Goal: Check status: Check status

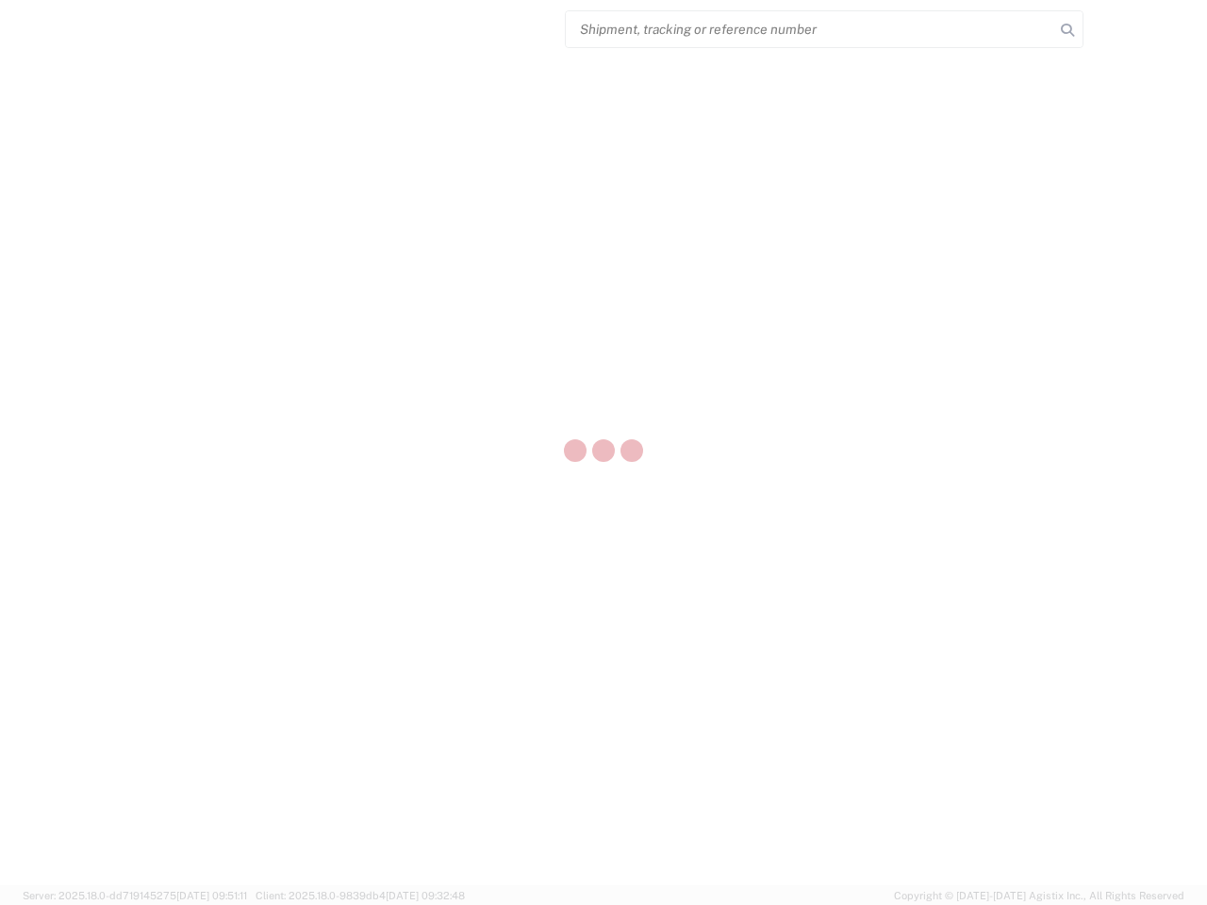
select select "US"
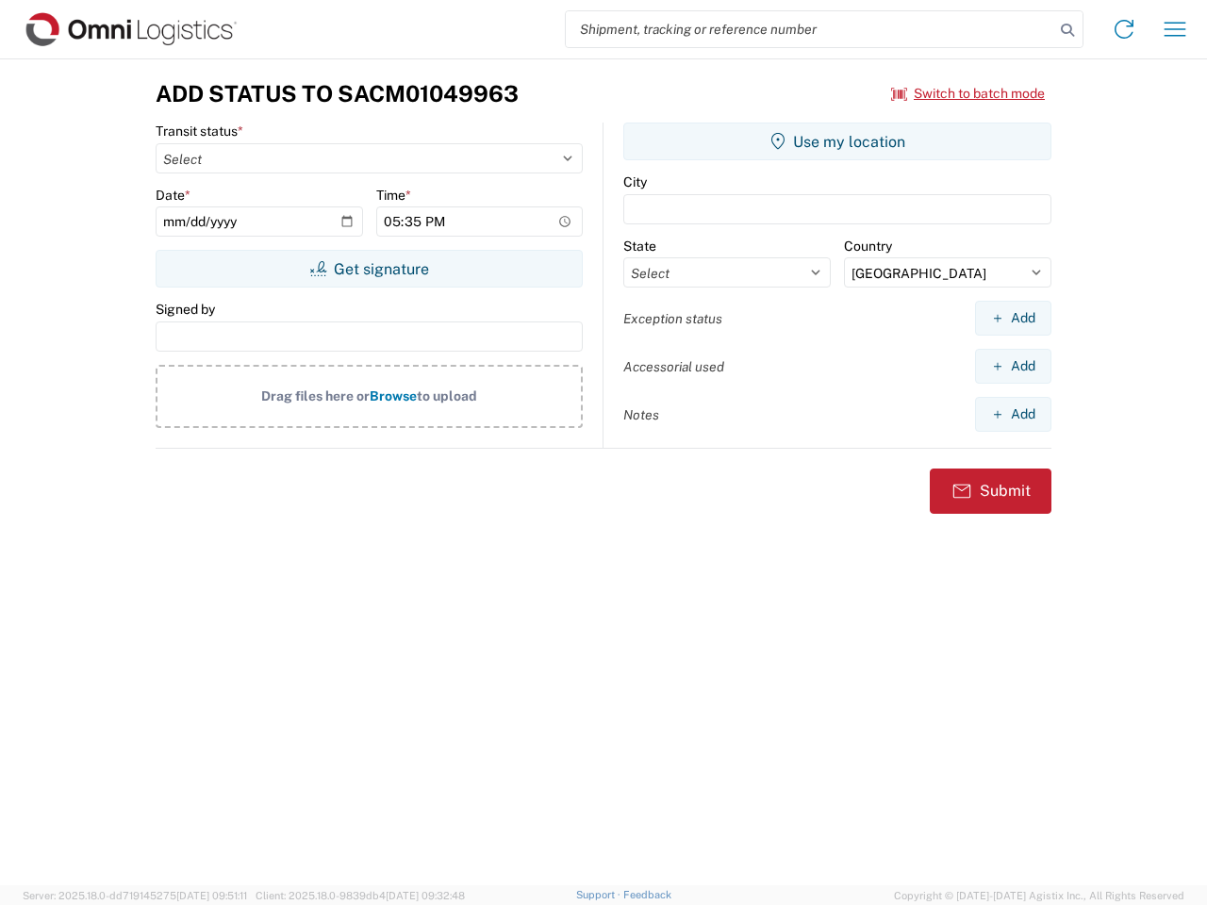
click at [810, 29] on input "search" at bounding box center [810, 29] width 488 height 36
click at [1068, 30] on icon at bounding box center [1067, 30] width 26 height 26
click at [1124, 29] on icon at bounding box center [1124, 29] width 30 height 30
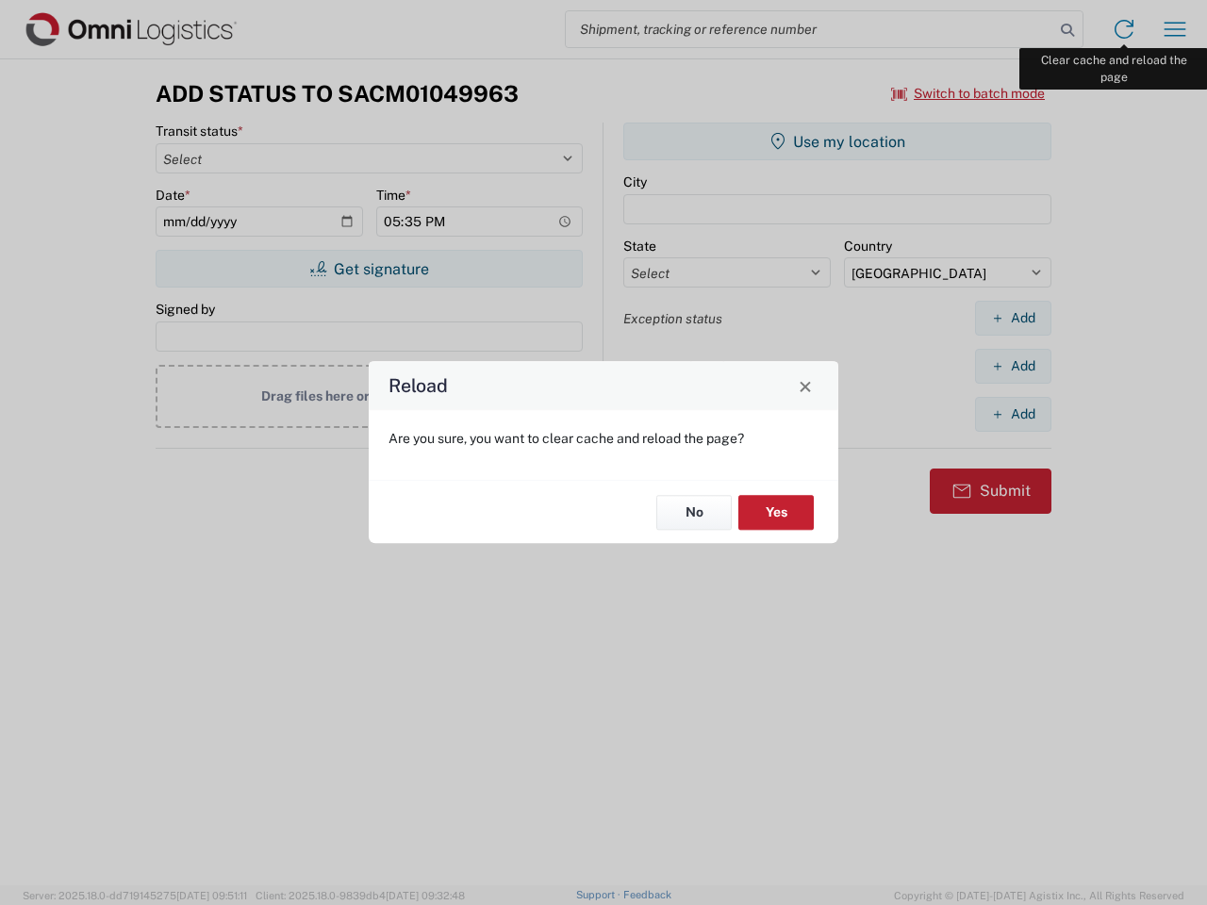
click at [1175, 29] on div "Reload Are you sure, you want to clear cache and reload the page? No Yes" at bounding box center [603, 452] width 1207 height 905
click at [968, 93] on div "Reload Are you sure, you want to clear cache and reload the page? No Yes" at bounding box center [603, 452] width 1207 height 905
click at [369, 269] on div "Reload Are you sure, you want to clear cache and reload the page? No Yes" at bounding box center [603, 452] width 1207 height 905
click at [837, 141] on div "Reload Are you sure, you want to clear cache and reload the page? No Yes" at bounding box center [603, 452] width 1207 height 905
click at [1013, 318] on div "Reload Are you sure, you want to clear cache and reload the page? No Yes" at bounding box center [603, 452] width 1207 height 905
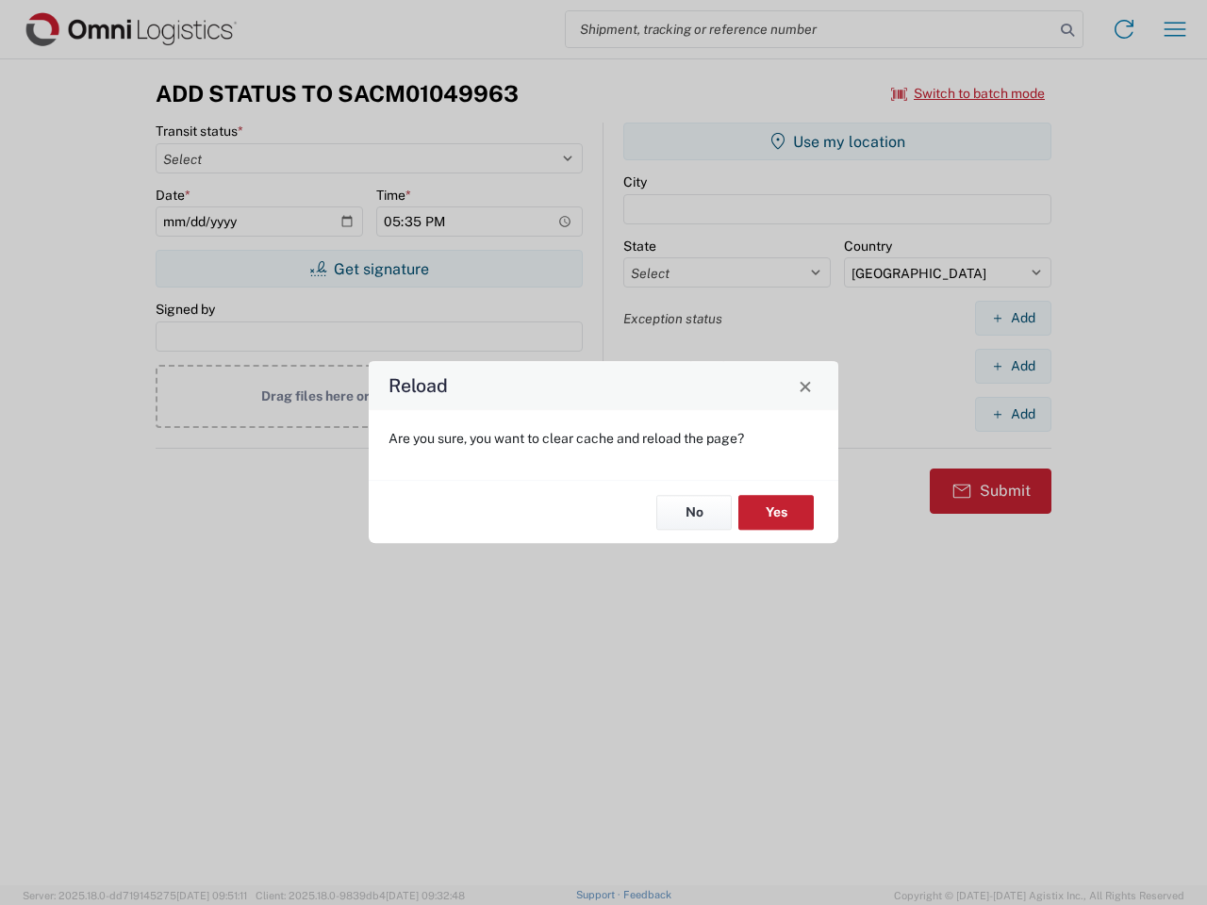
click at [1013, 366] on div "Reload Are you sure, you want to clear cache and reload the page? No Yes" at bounding box center [603, 452] width 1207 height 905
click at [1013, 414] on div "Reload Are you sure, you want to clear cache and reload the page? No Yes" at bounding box center [603, 452] width 1207 height 905
